Goal: Task Accomplishment & Management: Complete application form

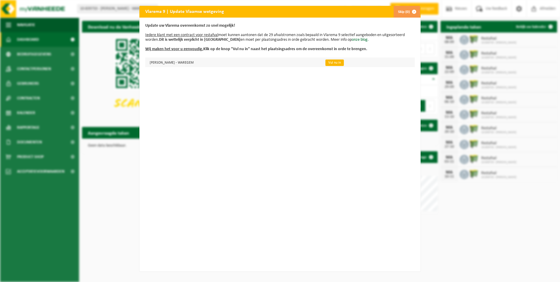
click at [327, 62] on link "Vul nu in" at bounding box center [335, 63] width 18 height 6
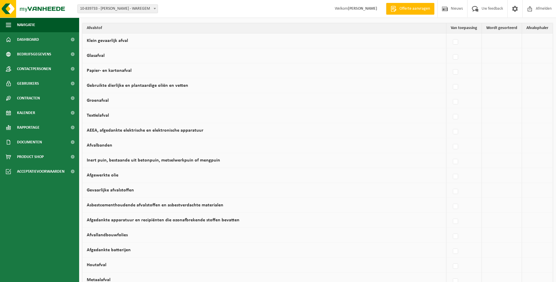
scroll to position [4, 0]
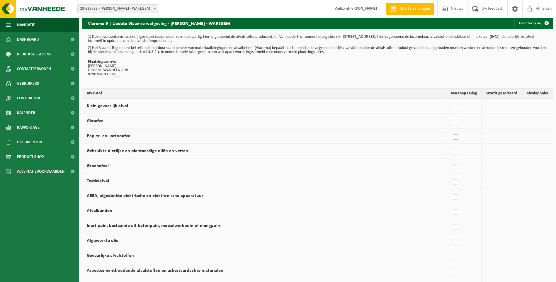
click at [456, 139] on label at bounding box center [456, 137] width 8 height 9
click at [451, 130] on input "Papier- en kartonafval" at bounding box center [451, 130] width 0 height 0
checkbox input "true"
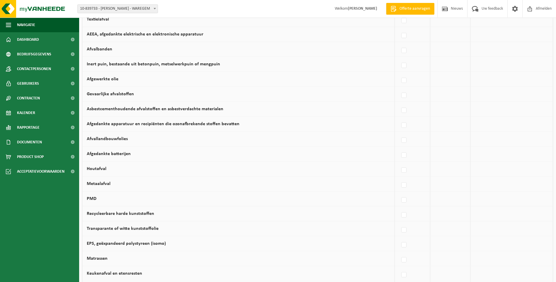
scroll to position [179, 0]
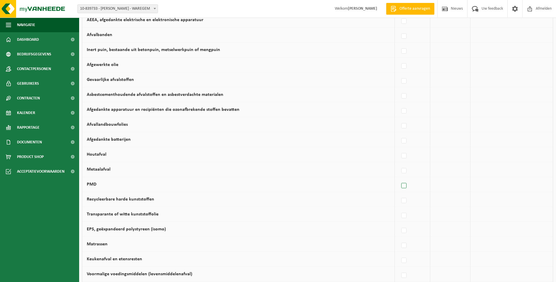
click at [404, 186] on label at bounding box center [404, 185] width 8 height 9
click at [399, 179] on input "PMD" at bounding box center [399, 178] width 0 height 0
checkbox input "true"
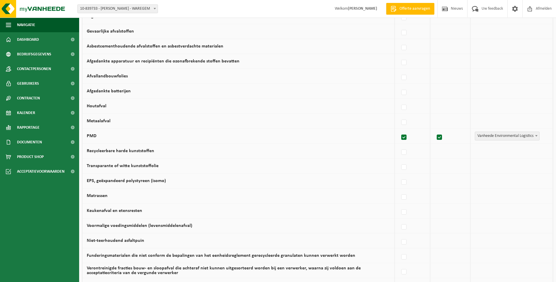
scroll to position [238, 0]
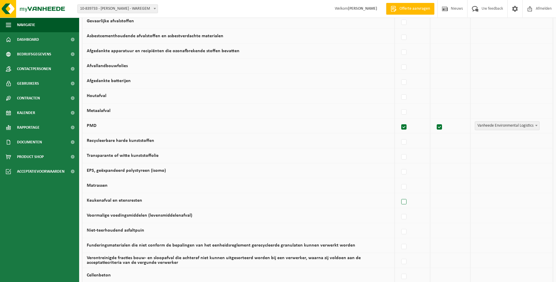
click at [405, 201] on label at bounding box center [404, 202] width 8 height 9
click at [399, 195] on input "Keukenafval en etensresten" at bounding box center [399, 194] width 0 height 0
checkbox input "true"
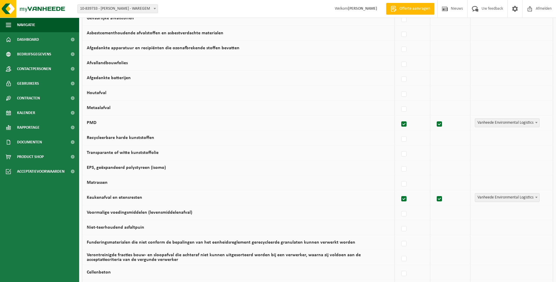
scroll to position [326, 0]
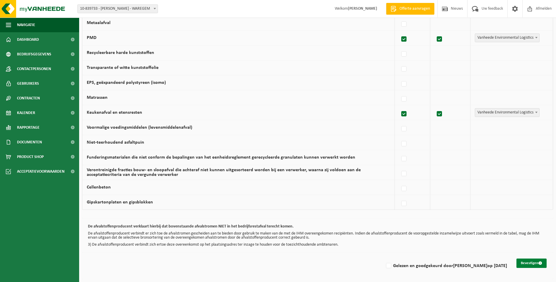
click at [539, 261] on button "Bevestigen" at bounding box center [531, 263] width 30 height 9
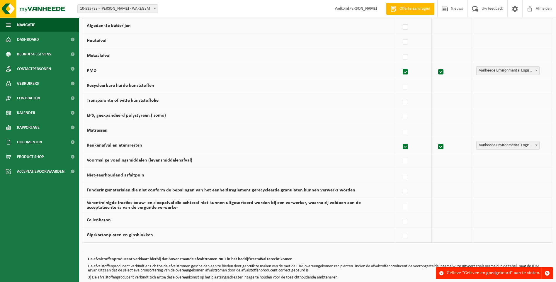
scroll to position [326, 0]
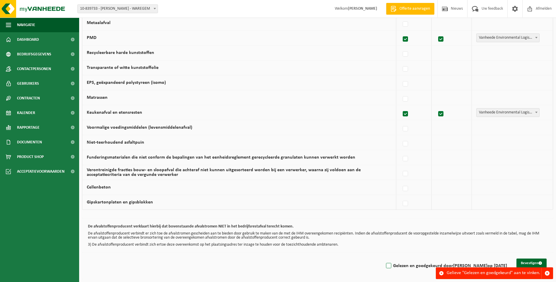
click at [386, 266] on label "Gelezen en goedgekeurd door ISABELLE PEERS op 04/09/25" at bounding box center [446, 265] width 122 height 9
click at [384, 259] on input "Gelezen en goedgekeurd door ISABELLE PEERS op 04/09/25" at bounding box center [384, 258] width 0 height 0
checkbox input "true"
click at [533, 260] on button "Bevestigen" at bounding box center [531, 263] width 30 height 9
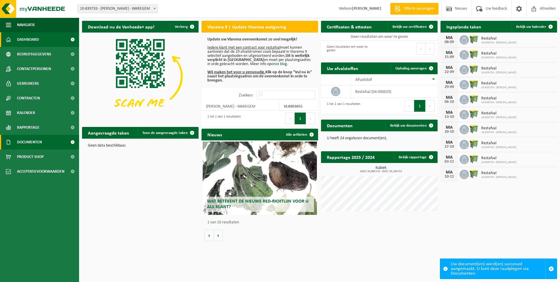
click at [38, 139] on span "Documenten" at bounding box center [29, 142] width 25 height 15
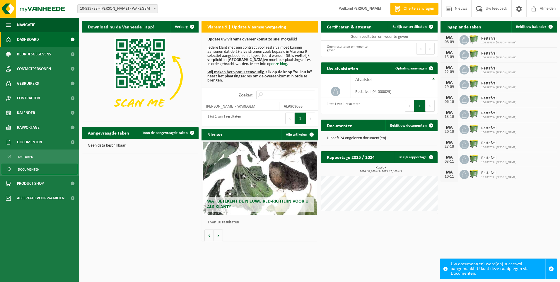
click at [40, 168] on link "Documenten" at bounding box center [39, 169] width 76 height 11
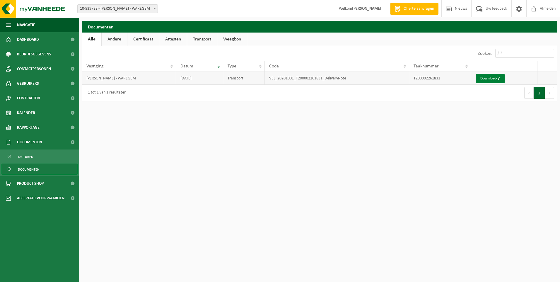
click at [492, 81] on link "Download" at bounding box center [490, 78] width 29 height 9
